Goal: Communication & Community: Answer question/provide support

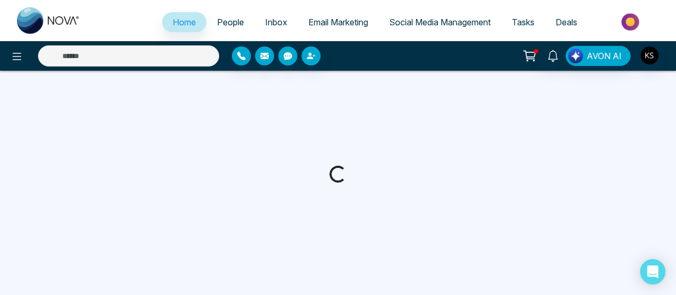
select select "*"
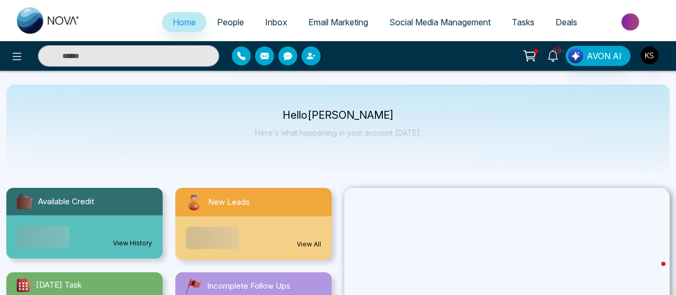
click at [548, 56] on icon at bounding box center [553, 56] width 12 height 12
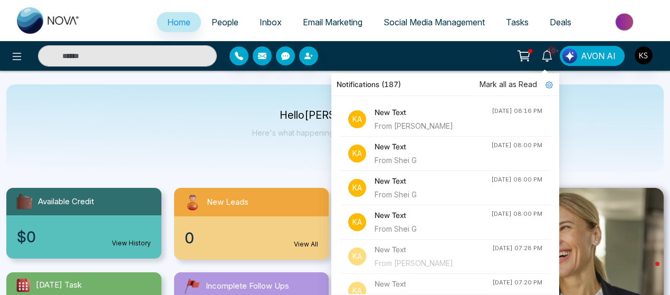
click at [386, 159] on div "From Shei G" at bounding box center [433, 161] width 117 height 12
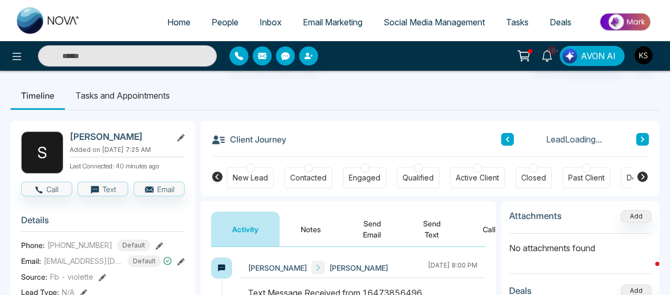
click at [434, 228] on button "Send Text" at bounding box center [432, 229] width 60 height 35
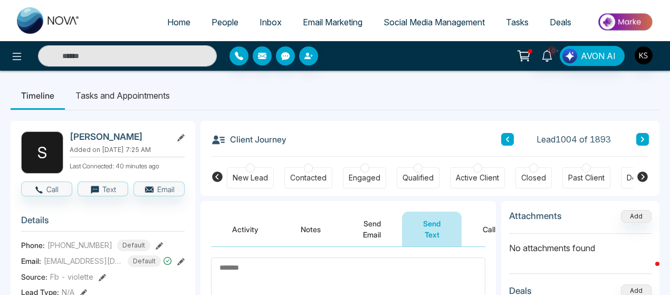
scroll to position [85, 0]
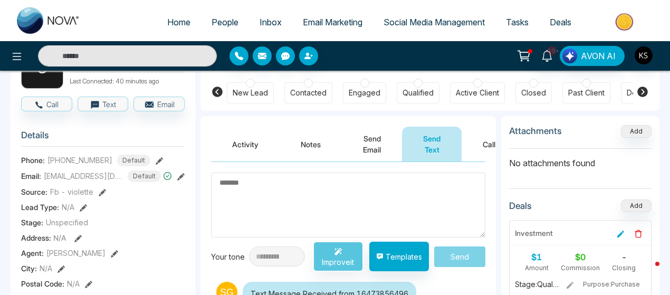
click at [223, 197] on textarea at bounding box center [348, 205] width 274 height 65
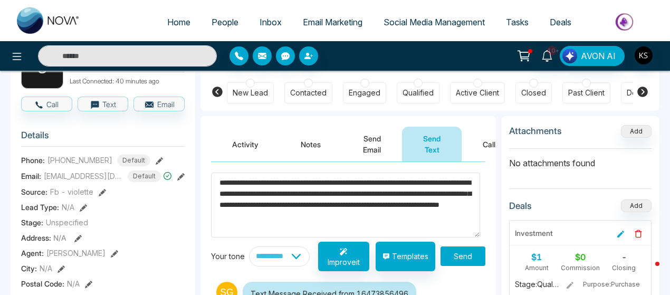
click at [242, 185] on textarea "**********" at bounding box center [345, 205] width 269 height 64
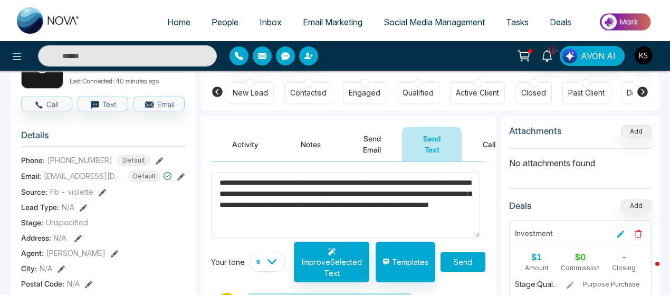
scroll to position [16, 0]
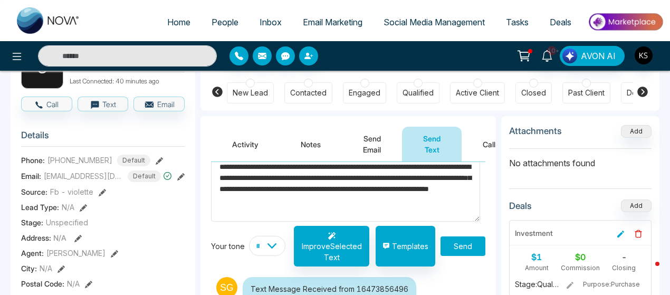
click at [412, 190] on textarea "**********" at bounding box center [345, 189] width 269 height 64
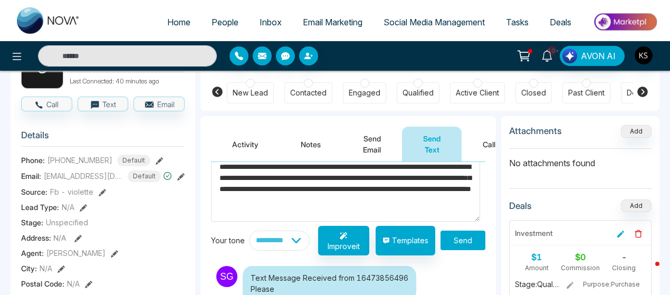
click at [220, 200] on textarea "**********" at bounding box center [345, 189] width 269 height 64
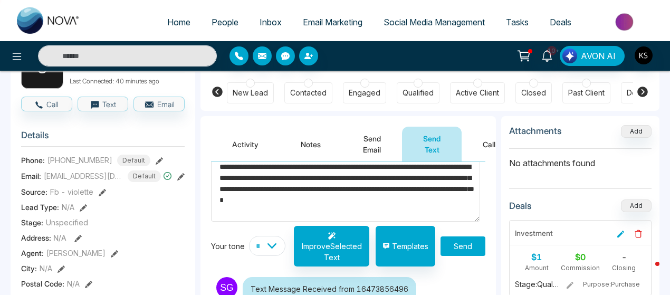
click at [296, 207] on textarea "**********" at bounding box center [345, 189] width 269 height 64
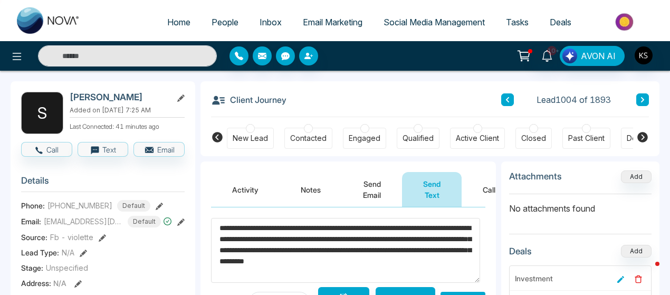
scroll to position [77, 0]
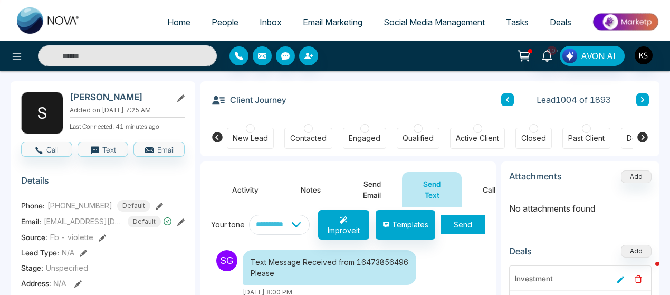
type textarea "**********"
click at [465, 220] on button "Send" at bounding box center [463, 225] width 45 height 20
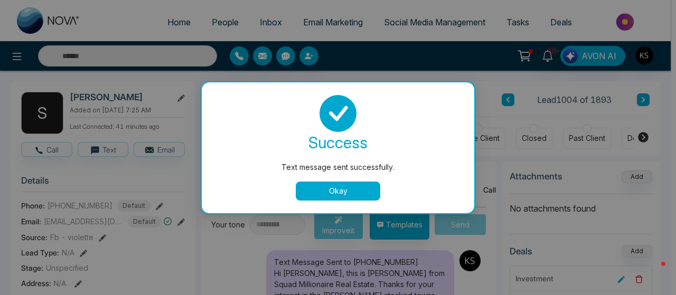
click at [328, 195] on button "Okay" at bounding box center [338, 191] width 84 height 19
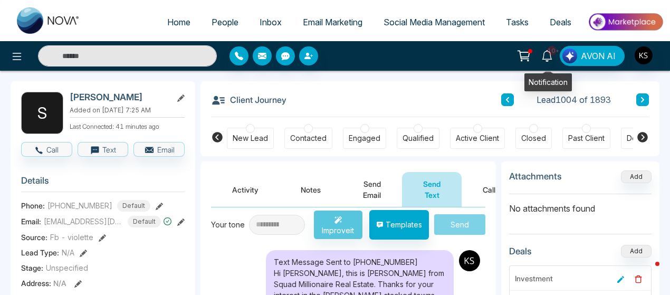
click at [546, 58] on icon at bounding box center [548, 56] width 12 height 12
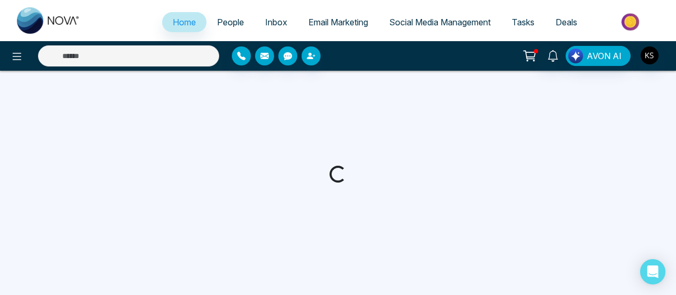
select select "*"
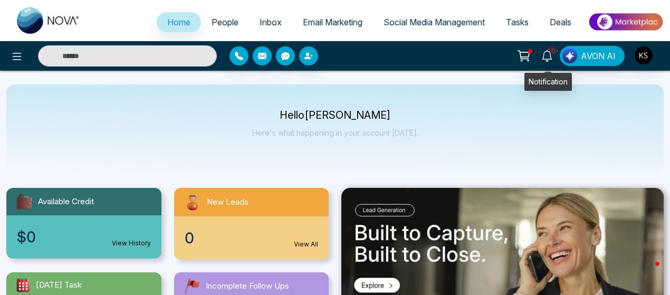
click at [553, 53] on span "10+" at bounding box center [552, 51] width 10 height 10
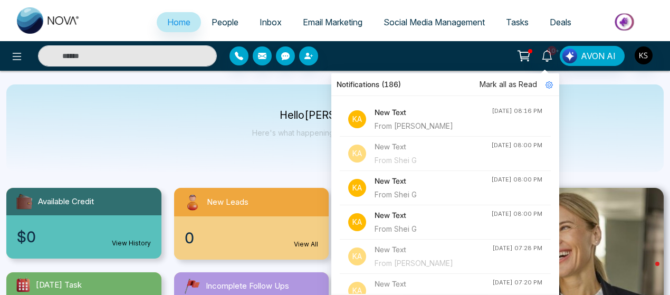
click at [410, 129] on div "From [PERSON_NAME]" at bounding box center [433, 126] width 117 height 12
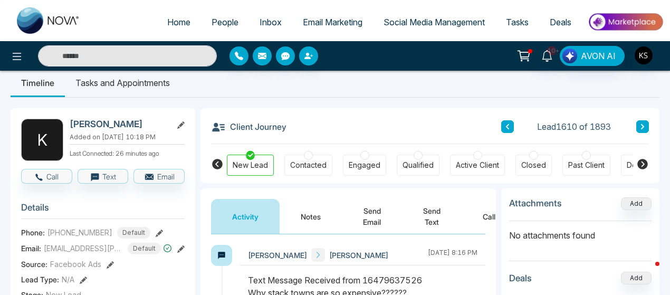
scroll to position [12, 0]
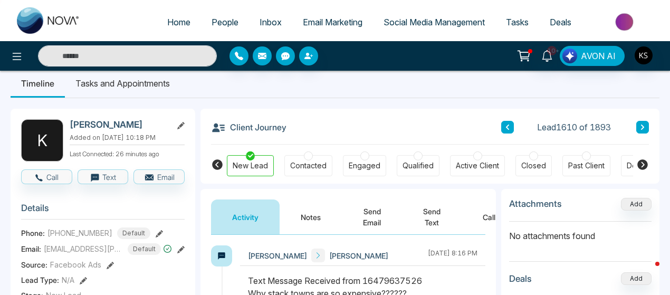
click at [423, 215] on button "Send Text" at bounding box center [432, 217] width 60 height 35
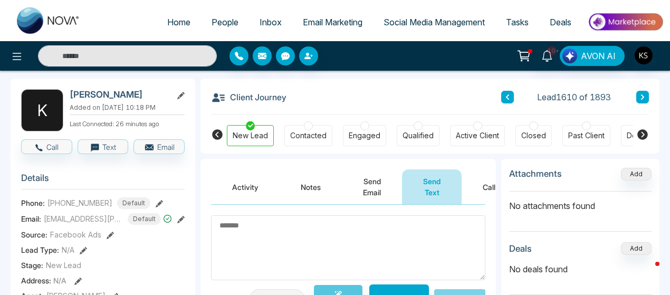
click at [294, 231] on textarea at bounding box center [348, 247] width 274 height 65
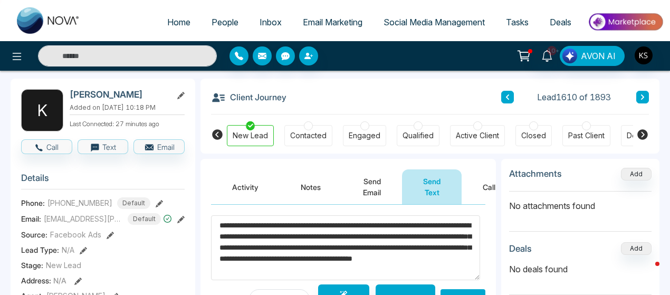
scroll to position [65, 0]
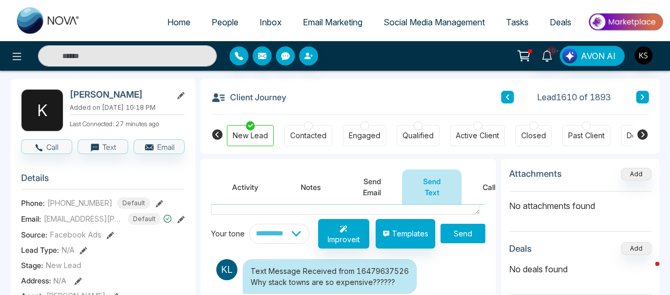
type textarea "**********"
click at [466, 235] on button "Send" at bounding box center [463, 234] width 45 height 20
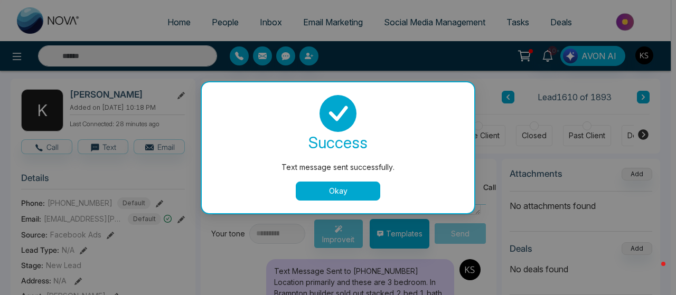
drag, startPoint x: 403, startPoint y: 136, endPoint x: 325, endPoint y: 191, distance: 95.5
click at [325, 191] on button "Okay" at bounding box center [338, 191] width 84 height 19
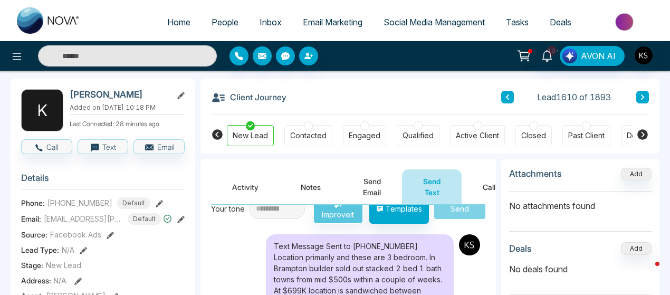
scroll to position [62, 0]
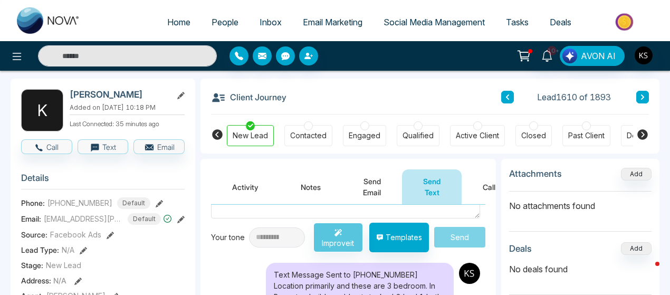
click at [191, 21] on link "Home" at bounding box center [179, 22] width 44 height 20
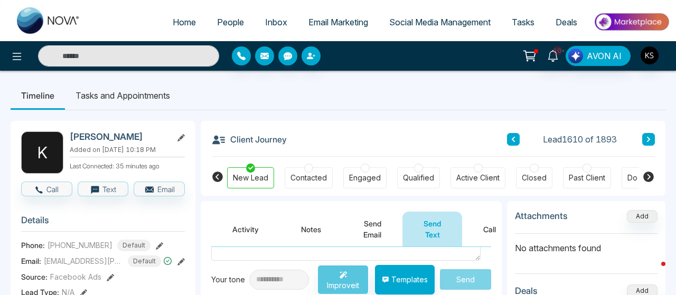
select select "*"
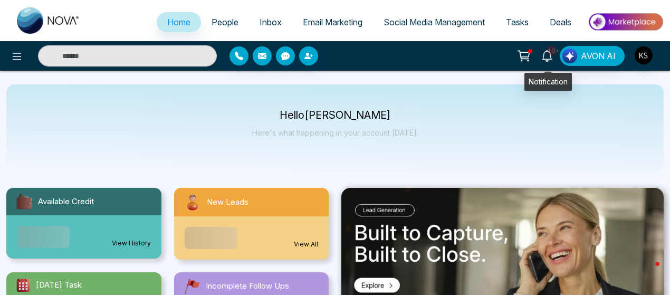
click at [550, 57] on icon at bounding box center [548, 56] width 12 height 12
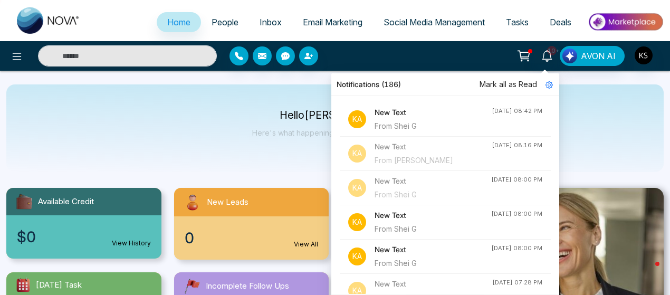
click at [438, 118] on div "New Text From [PERSON_NAME]" at bounding box center [433, 119] width 117 height 25
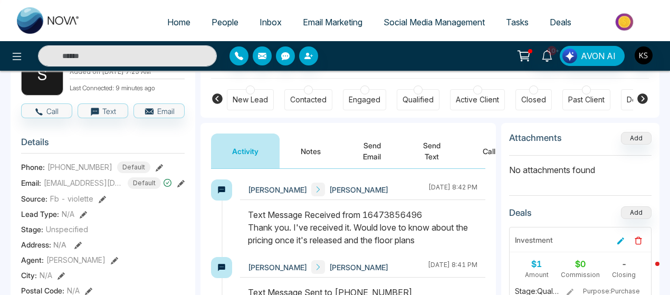
scroll to position [77, 0]
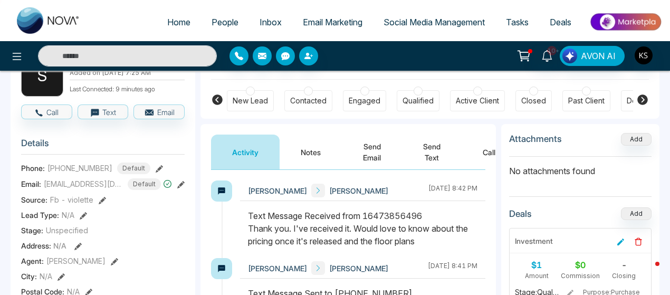
click at [433, 148] on button "Send Text" at bounding box center [432, 152] width 60 height 35
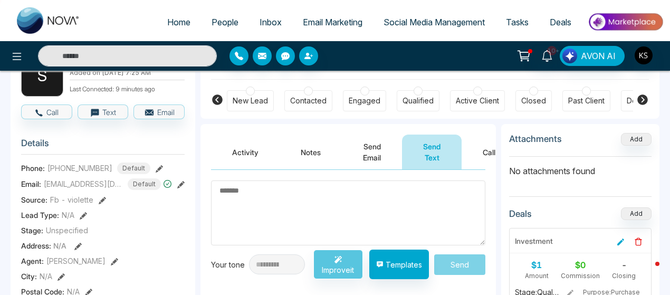
click at [295, 201] on textarea at bounding box center [348, 213] width 274 height 65
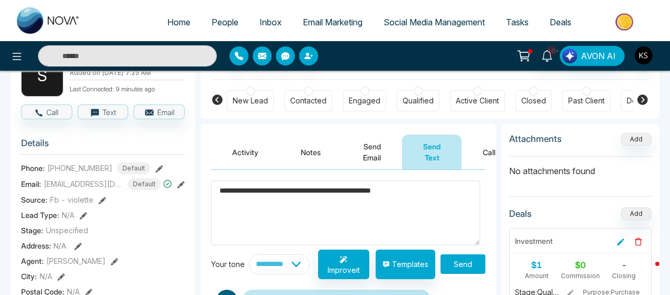
type textarea "**********"
click at [450, 263] on button "Send" at bounding box center [463, 264] width 45 height 20
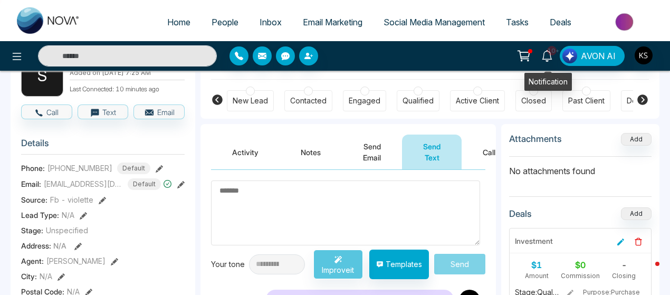
click at [549, 59] on icon at bounding box center [547, 56] width 10 height 12
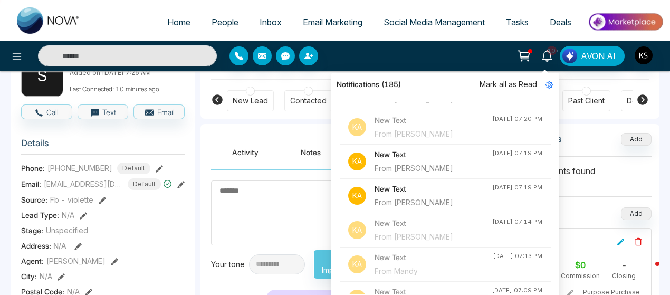
scroll to position [268, 0]
